Goal: Find specific page/section: Find specific page/section

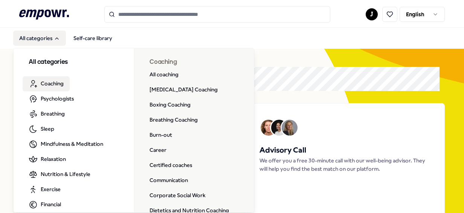
click at [58, 82] on span "Coaching" at bounding box center [52, 83] width 23 height 8
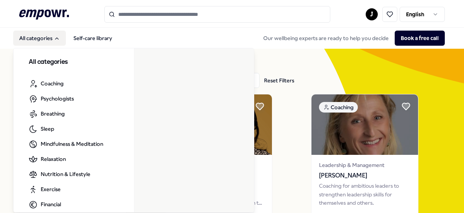
click at [61, 35] on button "All categories" at bounding box center [39, 38] width 53 height 15
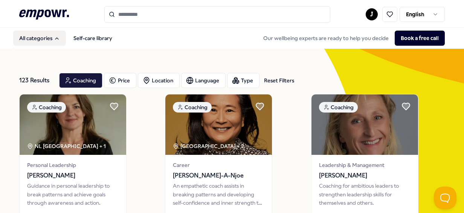
click at [61, 36] on button "All categories" at bounding box center [39, 38] width 53 height 15
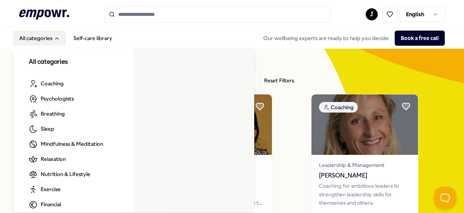
click at [52, 39] on button "All categories" at bounding box center [39, 38] width 53 height 15
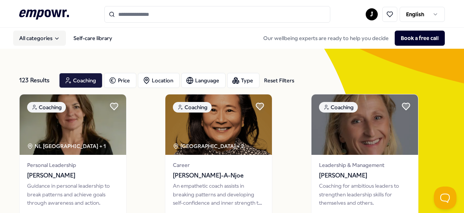
click at [53, 36] on button "All categories" at bounding box center [39, 38] width 53 height 15
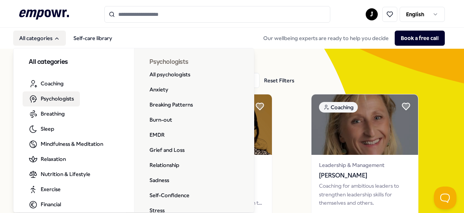
click at [53, 100] on span "Psychologists" at bounding box center [57, 98] width 33 height 8
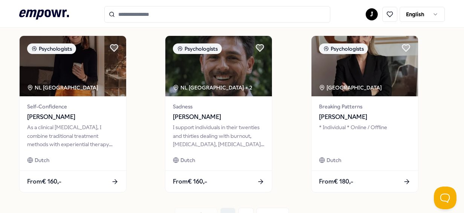
scroll to position [630, 0]
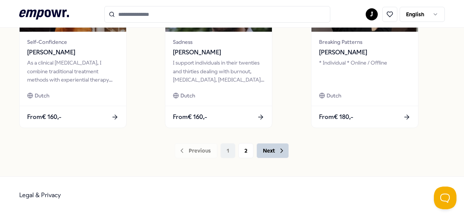
click at [272, 155] on button "Next" at bounding box center [273, 150] width 32 height 15
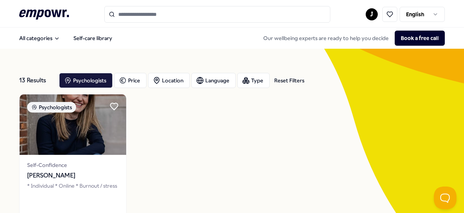
scroll to position [123, 0]
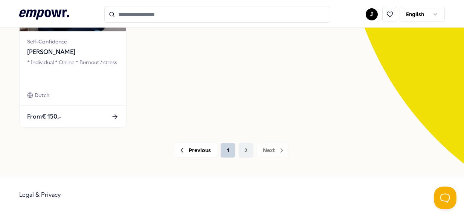
click at [225, 147] on button "1" at bounding box center [227, 149] width 15 height 15
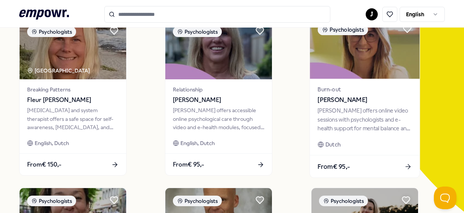
click at [360, 99] on span "[PERSON_NAME]" at bounding box center [365, 100] width 94 height 10
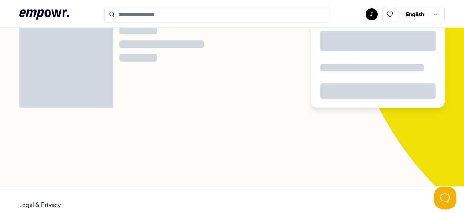
scroll to position [49, 0]
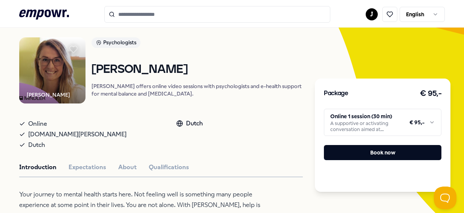
click at [429, 124] on html ".empowr-logo_svg__cls-1{fill:#03032f} J English All categories Self-care librar…" at bounding box center [232, 106] width 464 height 213
